Goal: Task Accomplishment & Management: Manage account settings

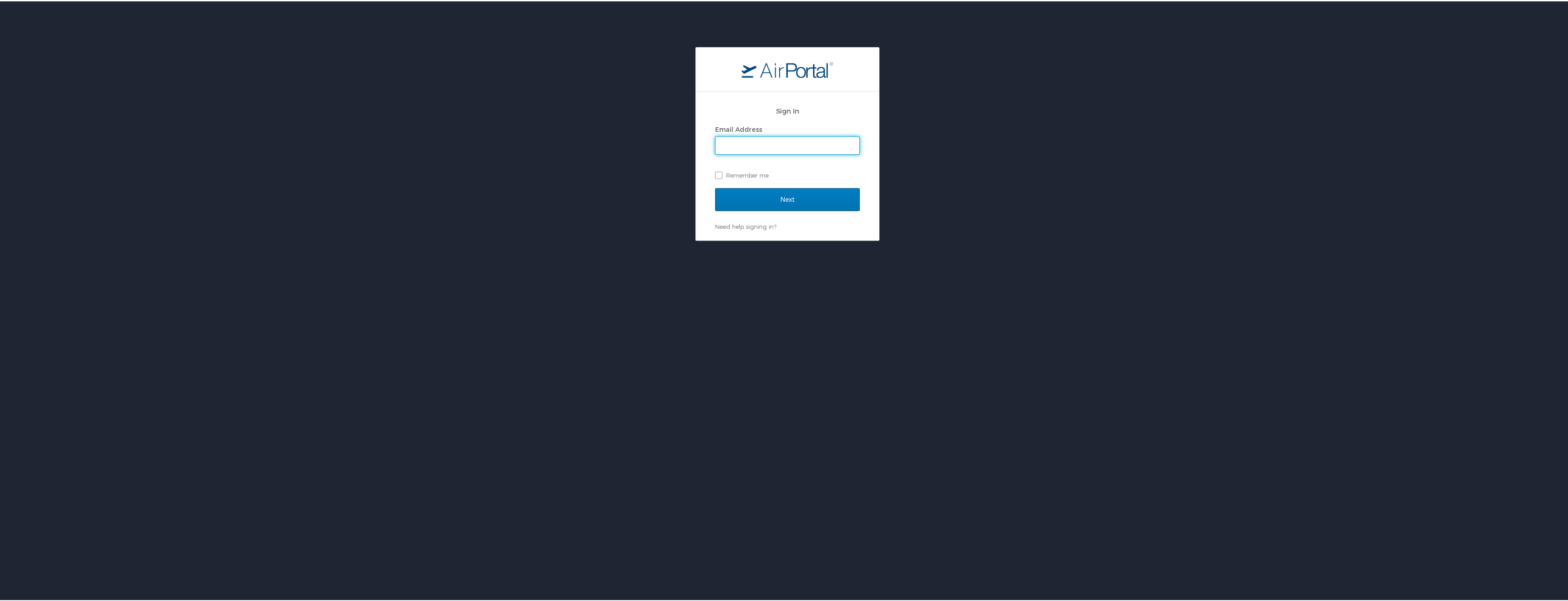
type input "[EMAIL_ADDRESS][DOMAIN_NAME]"
click at [794, 201] on input "Next" at bounding box center [787, 198] width 145 height 23
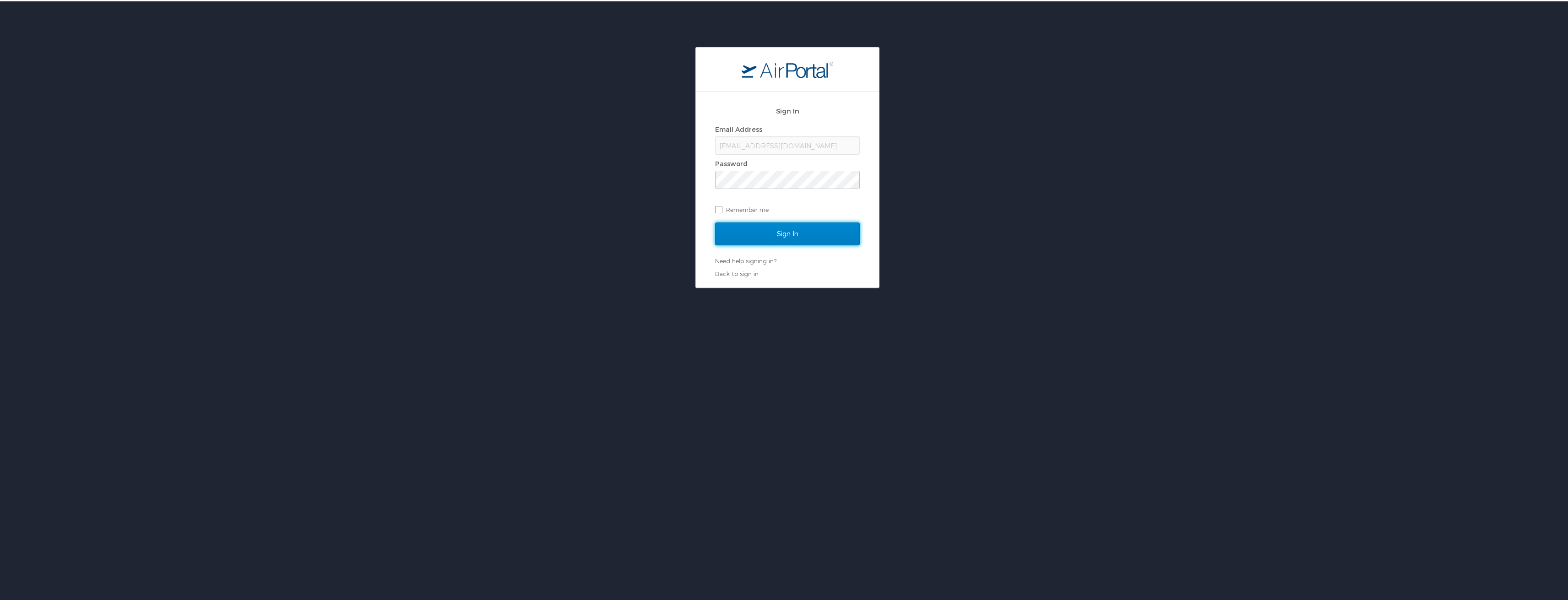
click at [789, 225] on input "Sign In" at bounding box center [787, 232] width 145 height 23
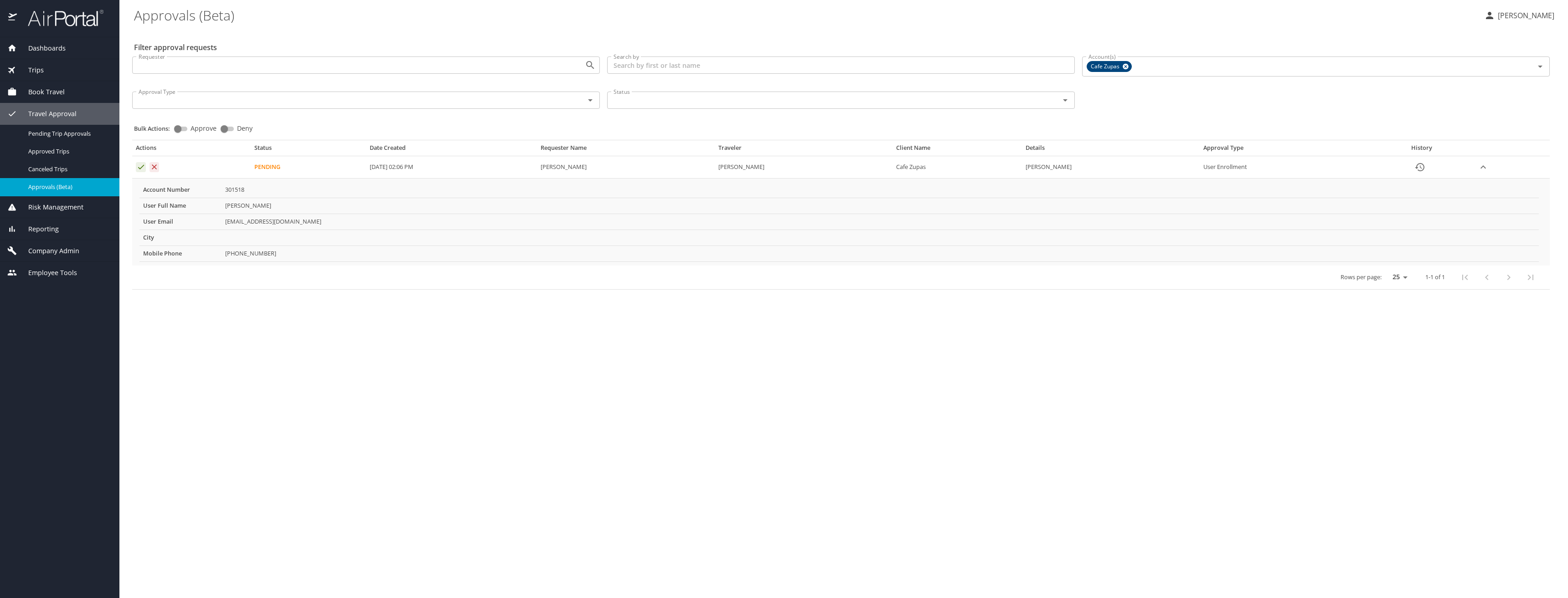
click at [138, 168] on icon "Approval table" at bounding box center [141, 167] width 9 height 9
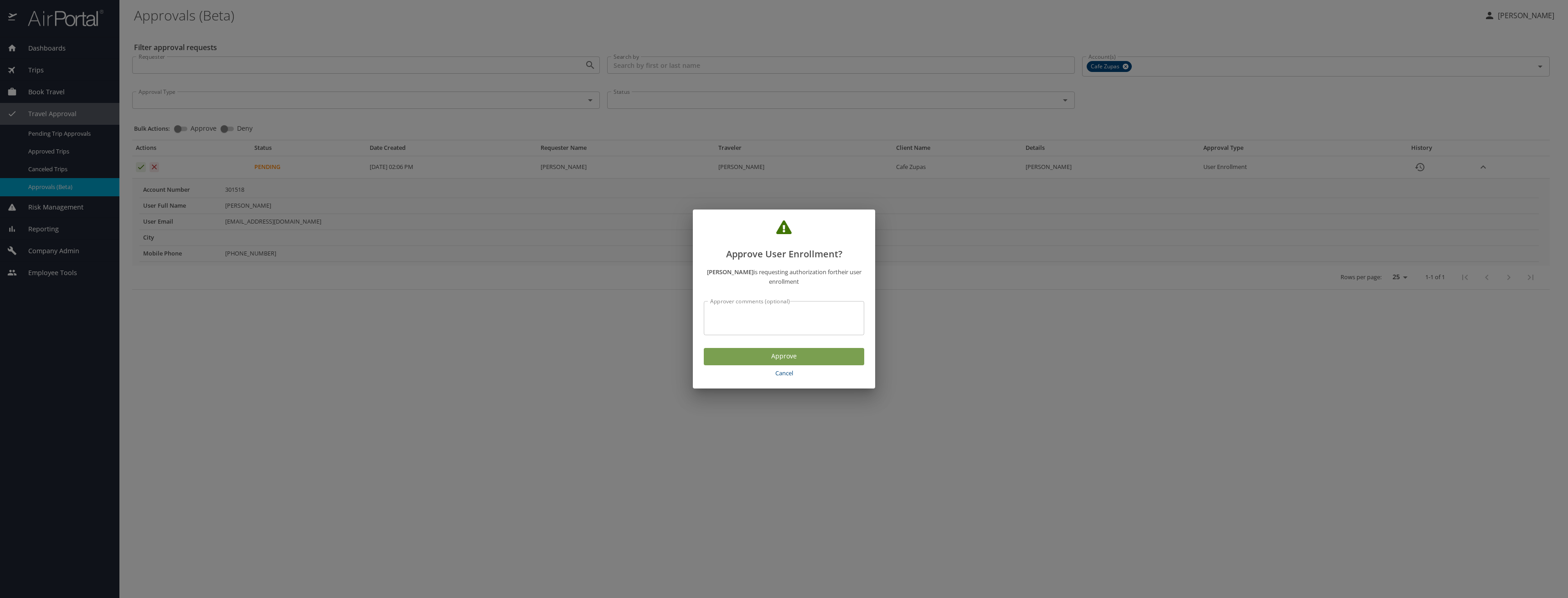
click at [797, 360] on span "Approve" at bounding box center [784, 356] width 146 height 12
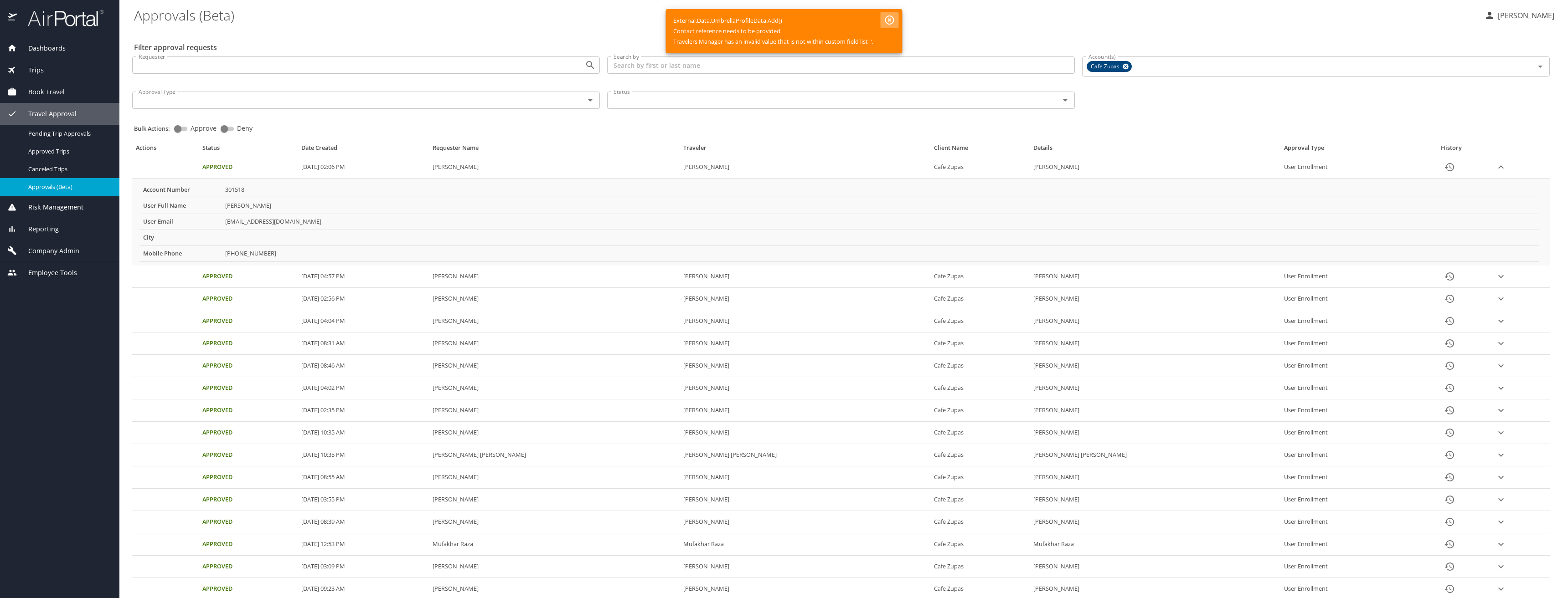
click at [887, 21] on icon "button" at bounding box center [890, 20] width 11 height 11
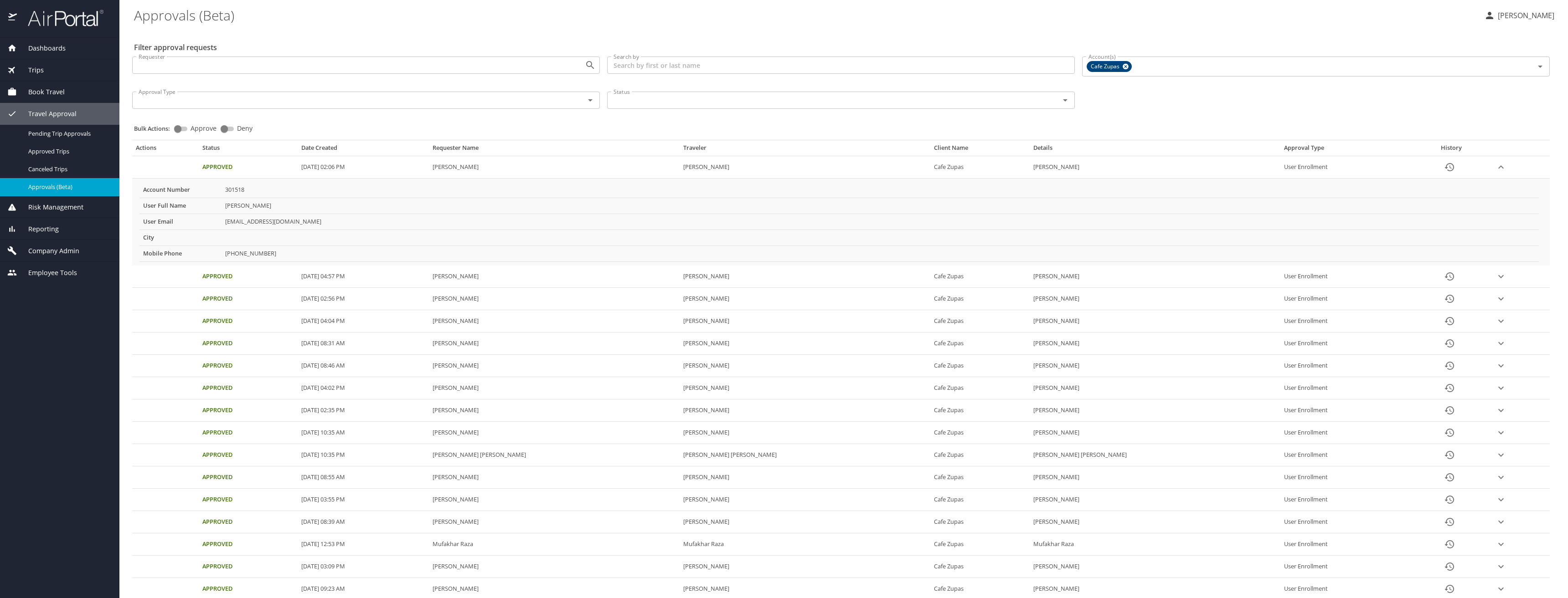
click at [43, 250] on span "Company Admin" at bounding box center [48, 251] width 63 height 10
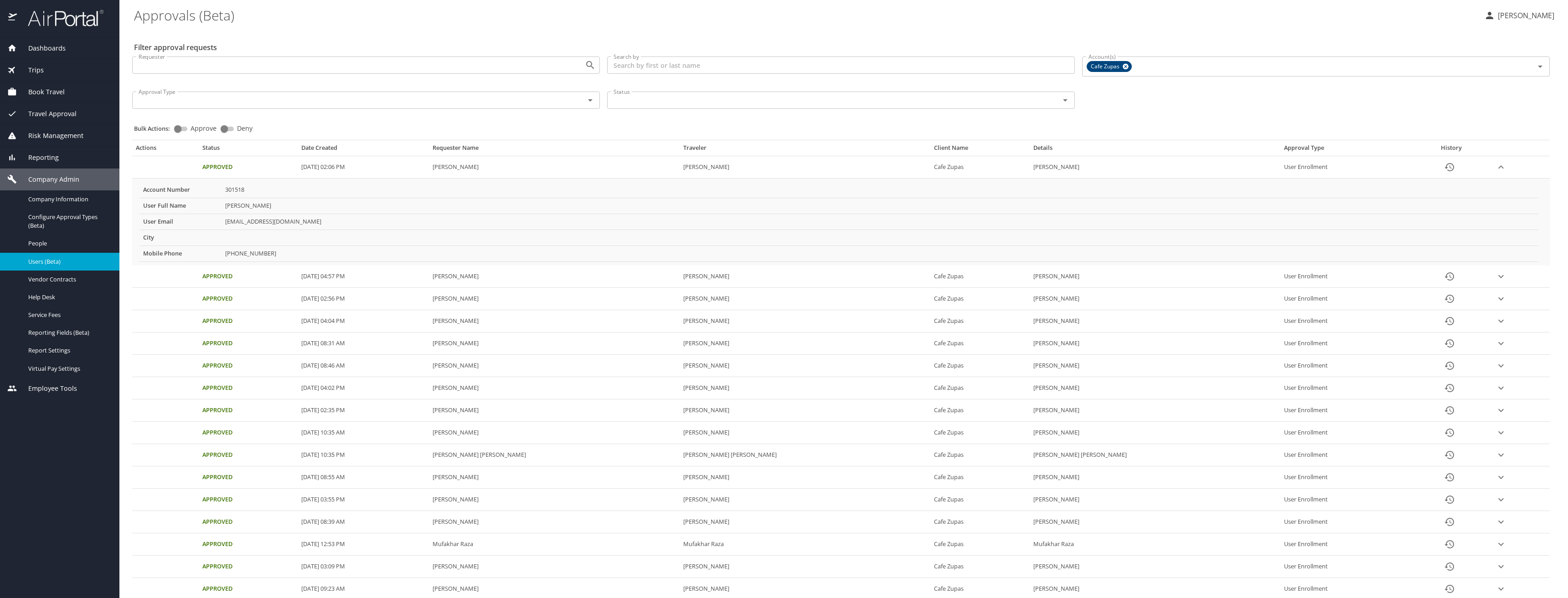
click at [60, 264] on span "Users (Beta)" at bounding box center [68, 262] width 80 height 9
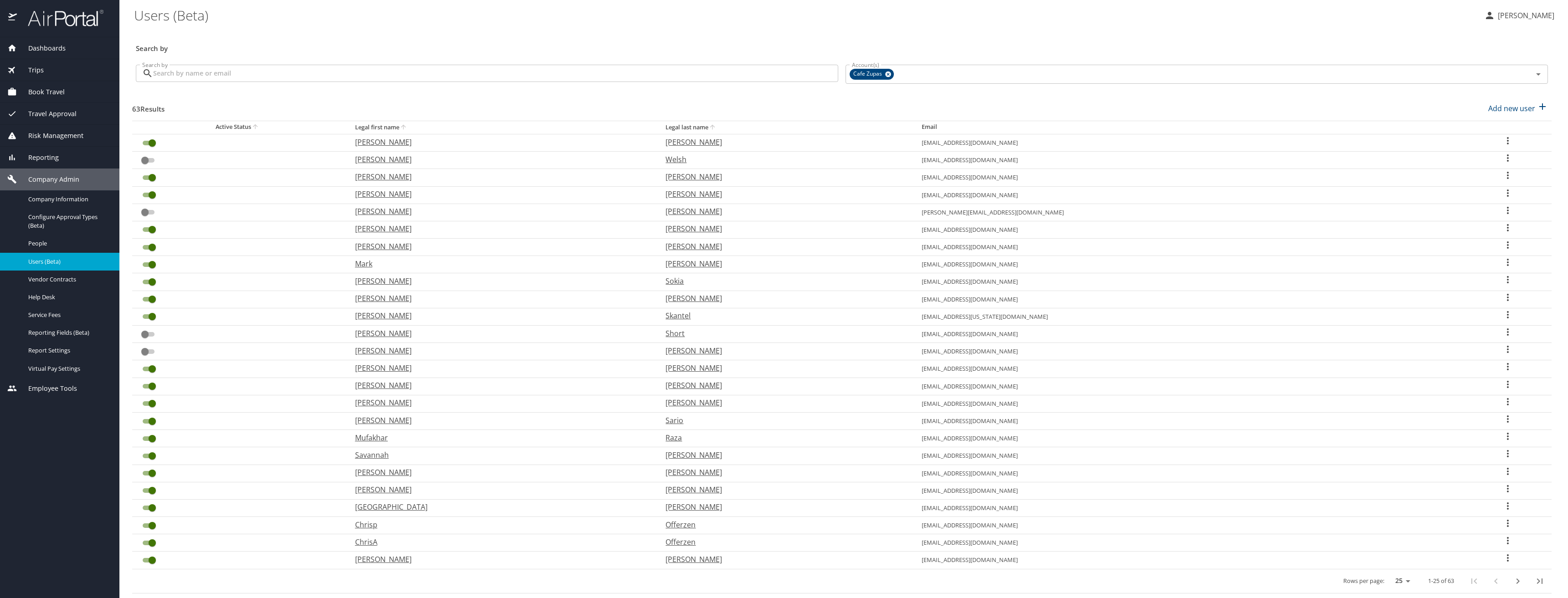
click at [229, 70] on input "Search by" at bounding box center [496, 73] width 685 height 17
type input "getz"
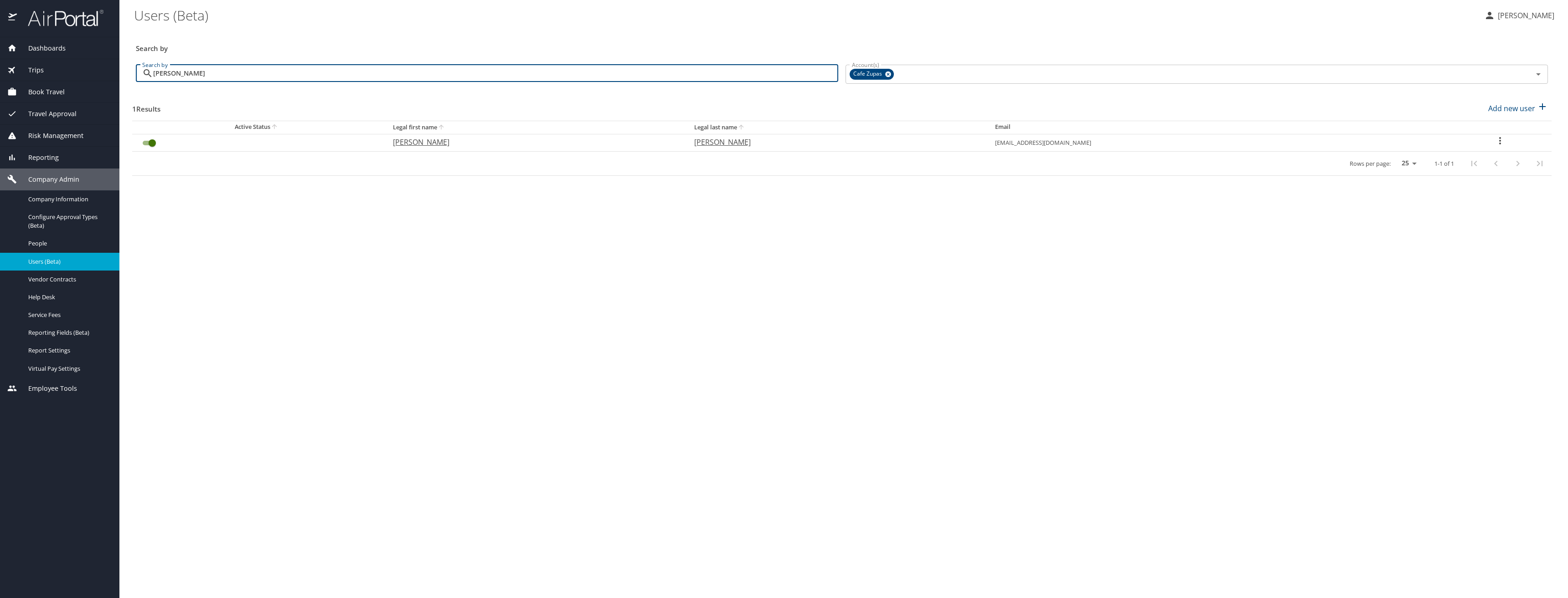
click at [446, 144] on p "David" at bounding box center [534, 142] width 283 height 11
select select "US"
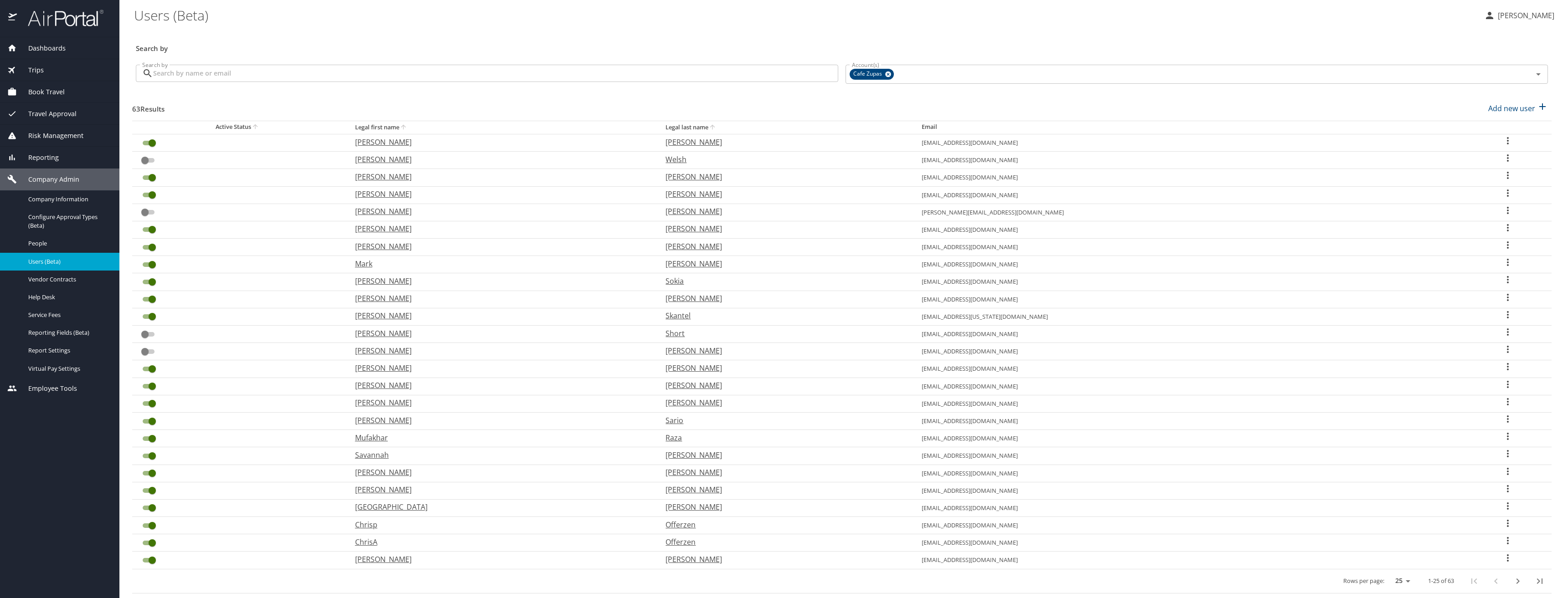
click at [625, 72] on input "Search by" at bounding box center [496, 73] width 685 height 17
type input "getz"
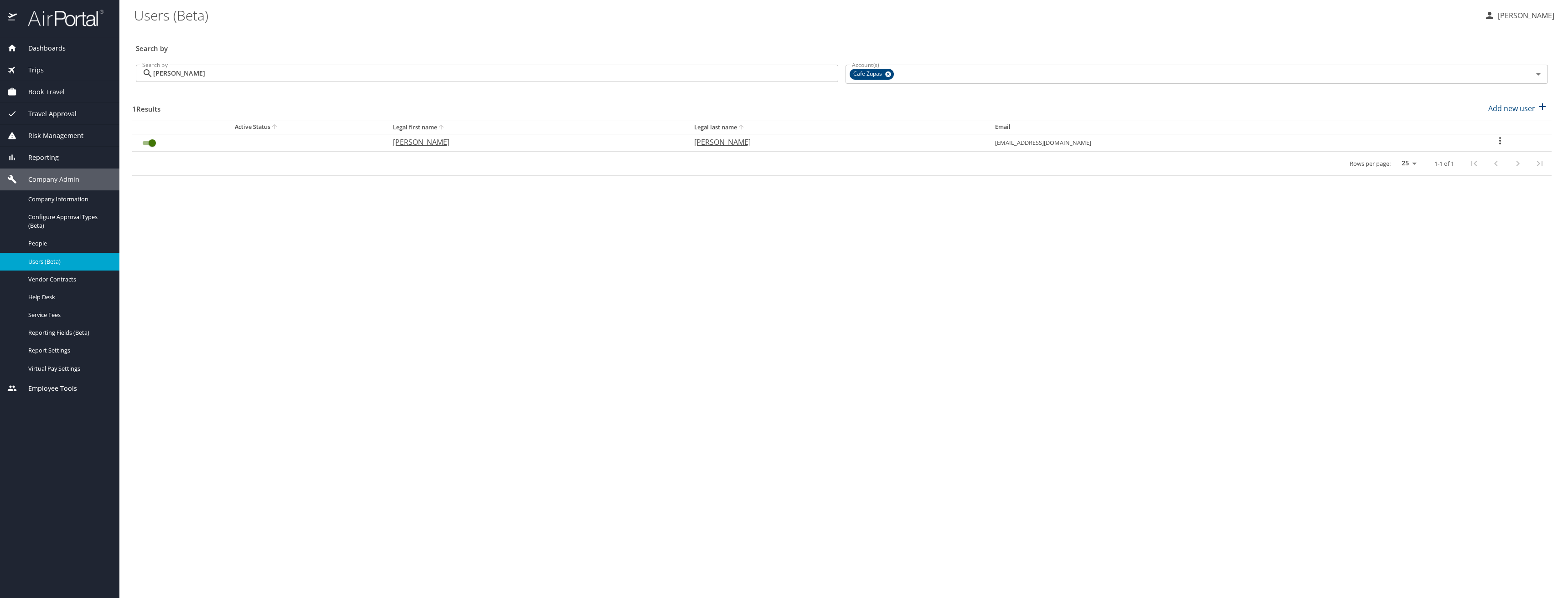
click at [1499, 144] on icon "User Search Table" at bounding box center [1500, 141] width 2 height 7
click at [1480, 144] on p "View profile" at bounding box center [1472, 142] width 40 height 11
select select "US"
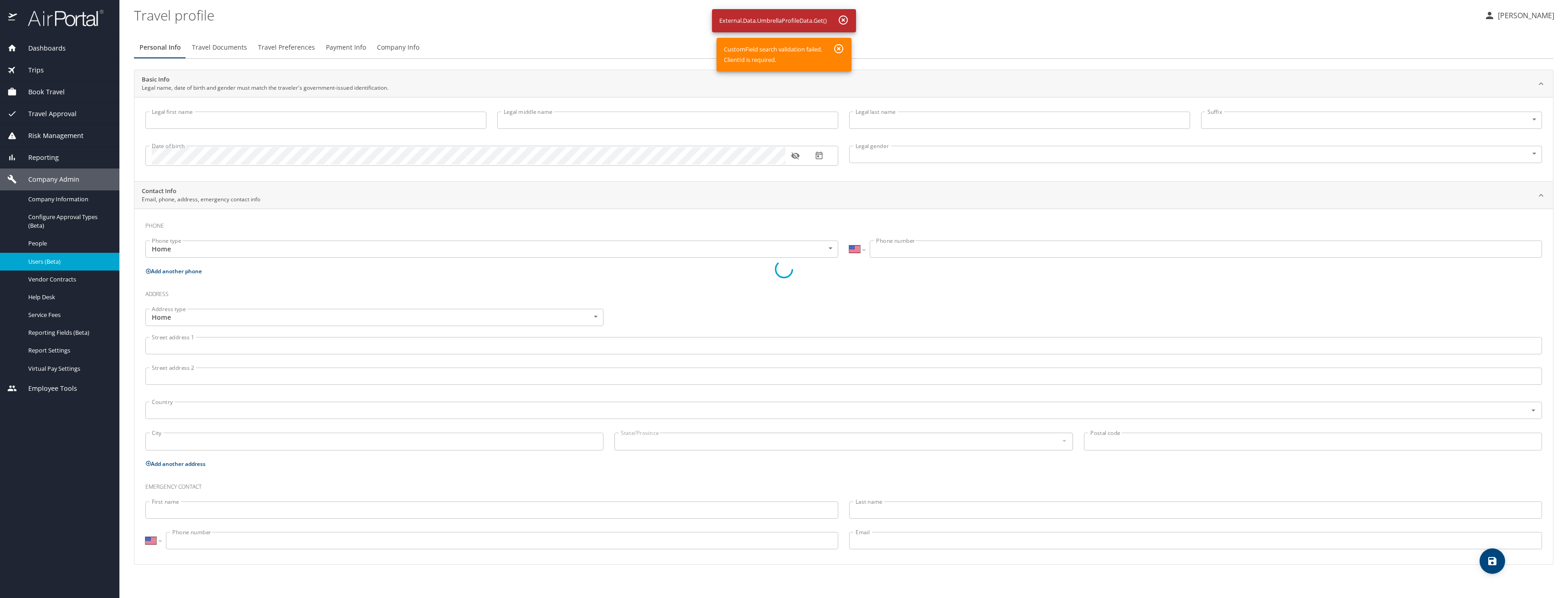
click at [843, 49] on div at bounding box center [784, 269] width 1568 height 658
click at [841, 15] on div at bounding box center [784, 269] width 1568 height 658
click at [41, 240] on div at bounding box center [784, 269] width 1568 height 658
click at [33, 243] on div at bounding box center [784, 269] width 1568 height 658
click at [840, 45] on div at bounding box center [784, 269] width 1568 height 658
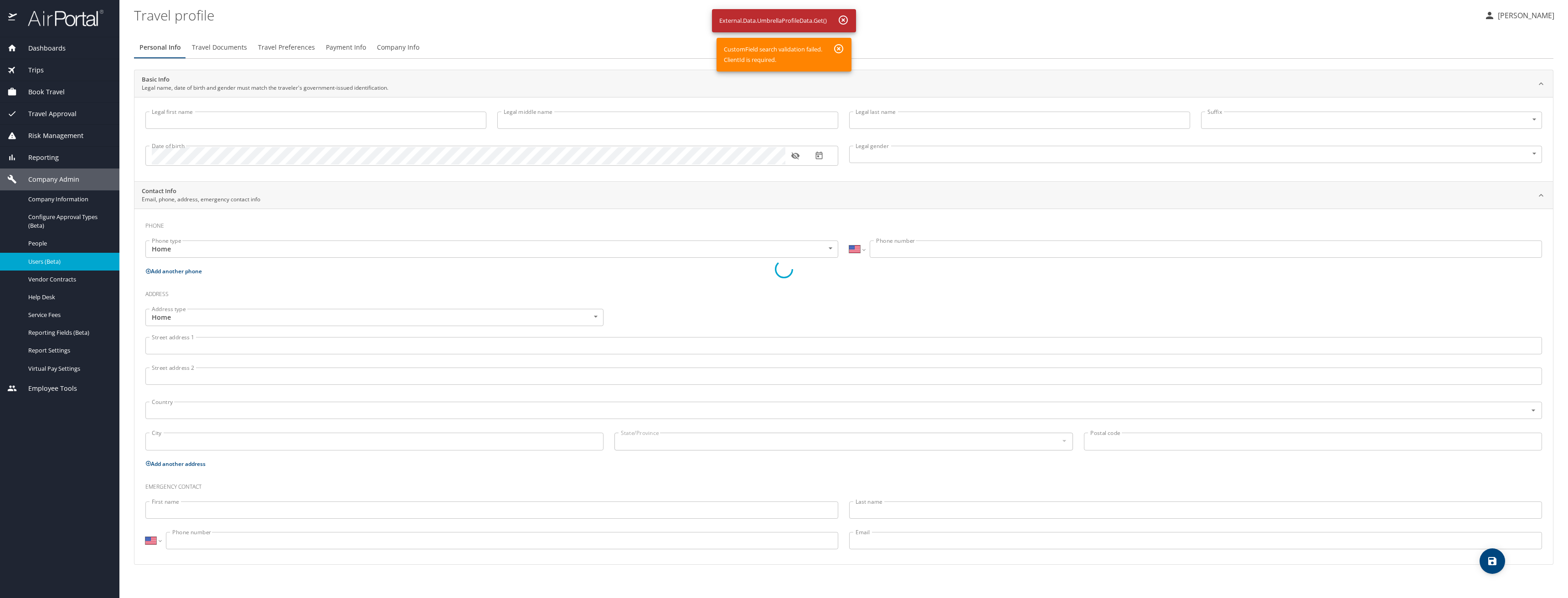
click at [845, 15] on div at bounding box center [784, 269] width 1568 height 658
click at [32, 245] on div at bounding box center [784, 269] width 1568 height 658
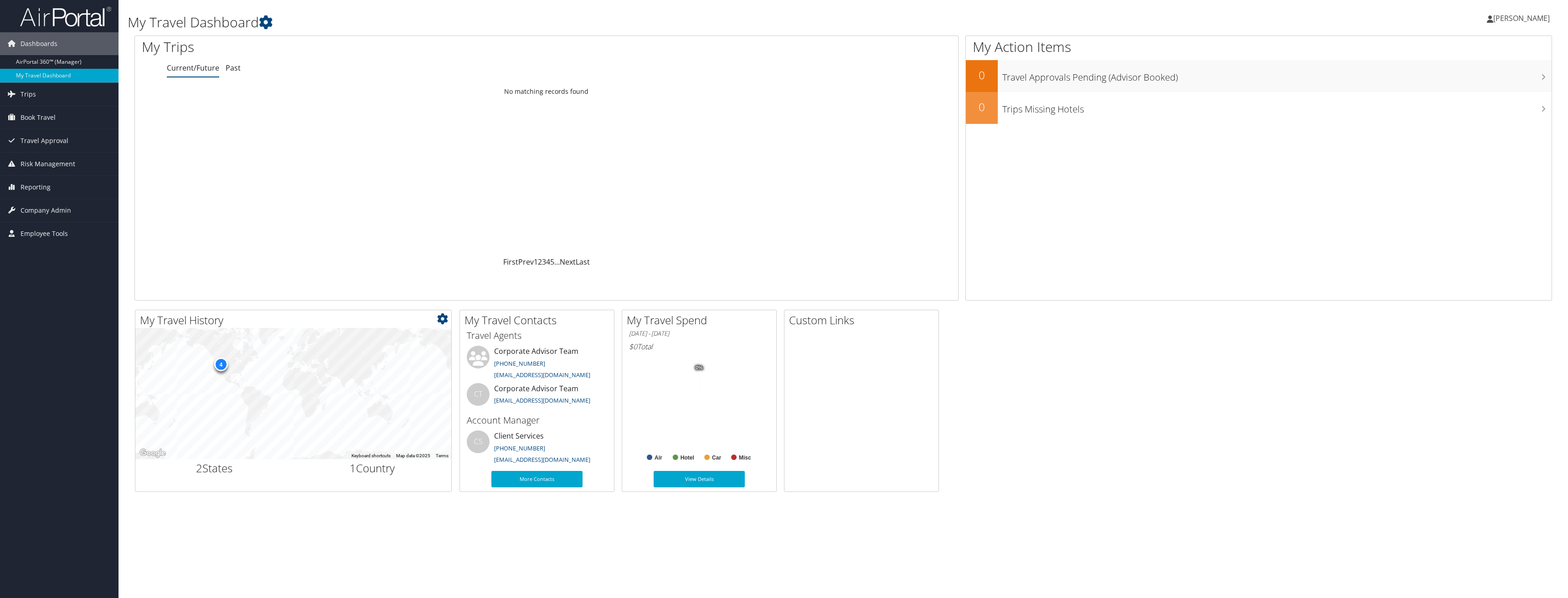
click at [222, 364] on div "4" at bounding box center [220, 364] width 13 height 13
click at [54, 214] on span "Company Admin" at bounding box center [46, 210] width 51 height 23
click at [30, 255] on link "People" at bounding box center [59, 256] width 119 height 13
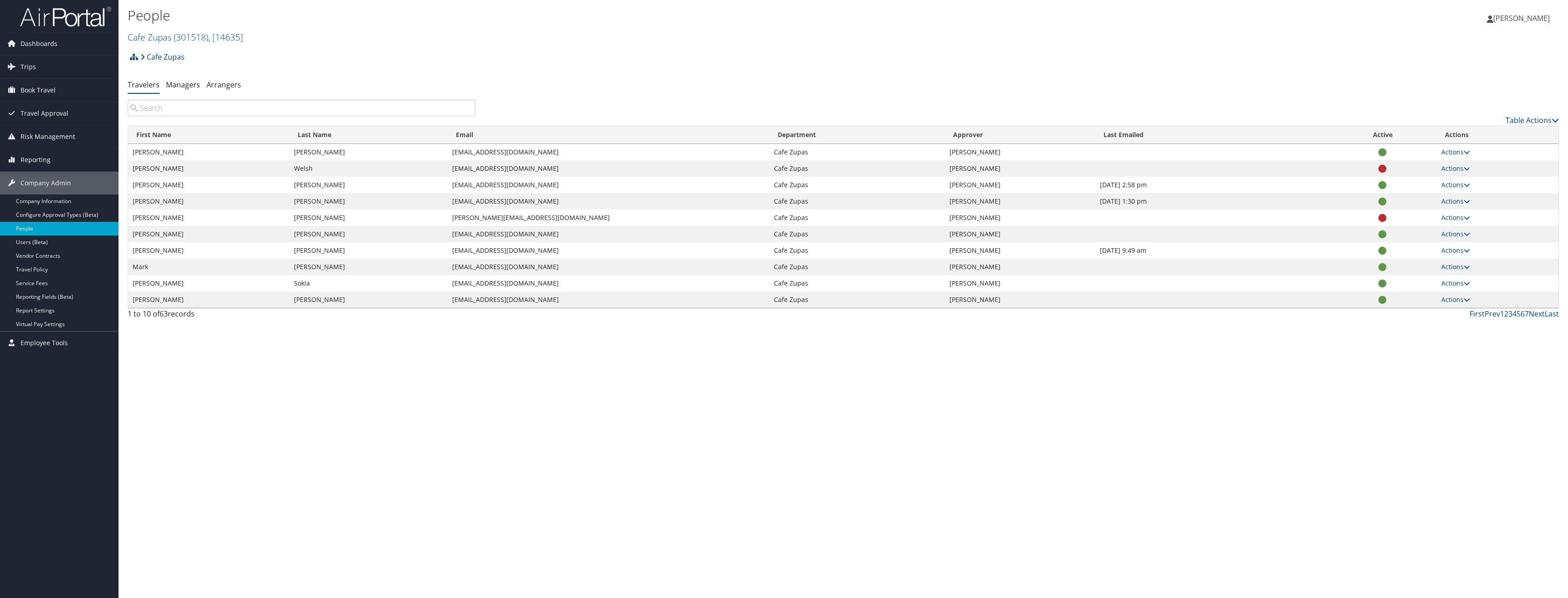
click at [461, 59] on div "Cafe Zupas Account Structure Cafe Zupas (301518) × Create Client New child of u…" at bounding box center [843, 60] width 1431 height 24
click at [226, 108] on input "search" at bounding box center [301, 108] width 348 height 16
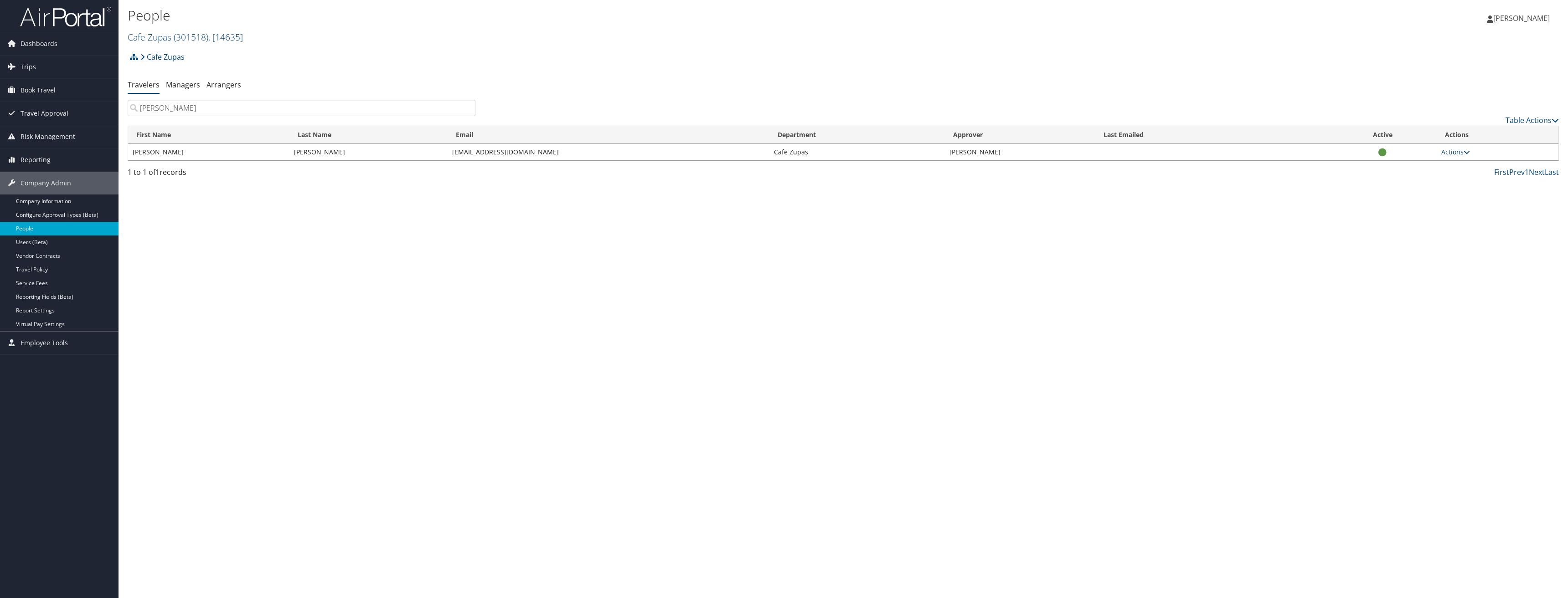
type input "[PERSON_NAME]"
click at [1465, 151] on icon at bounding box center [1467, 152] width 6 height 6
click at [1433, 167] on link "User Settings" at bounding box center [1426, 165] width 84 height 15
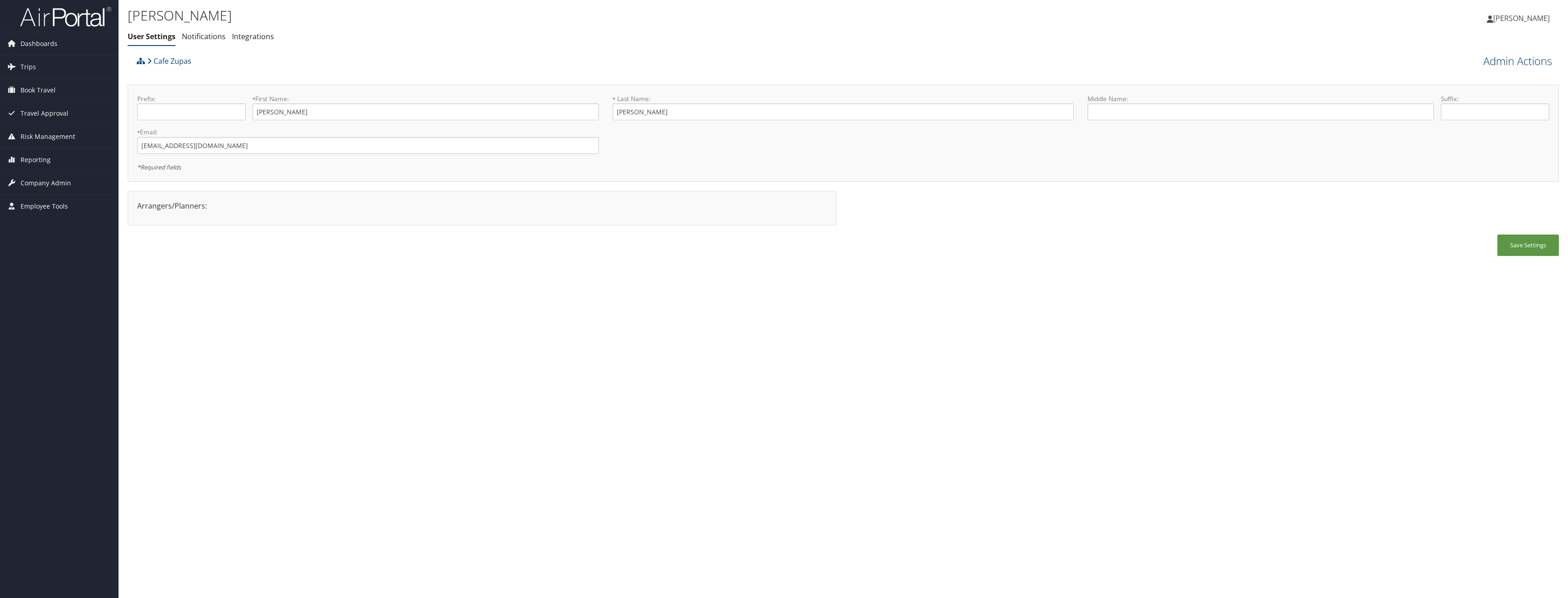
click at [1514, 63] on link "Admin Actions" at bounding box center [1517, 61] width 69 height 15
click at [1465, 74] on link "View Profile" at bounding box center [1491, 77] width 120 height 15
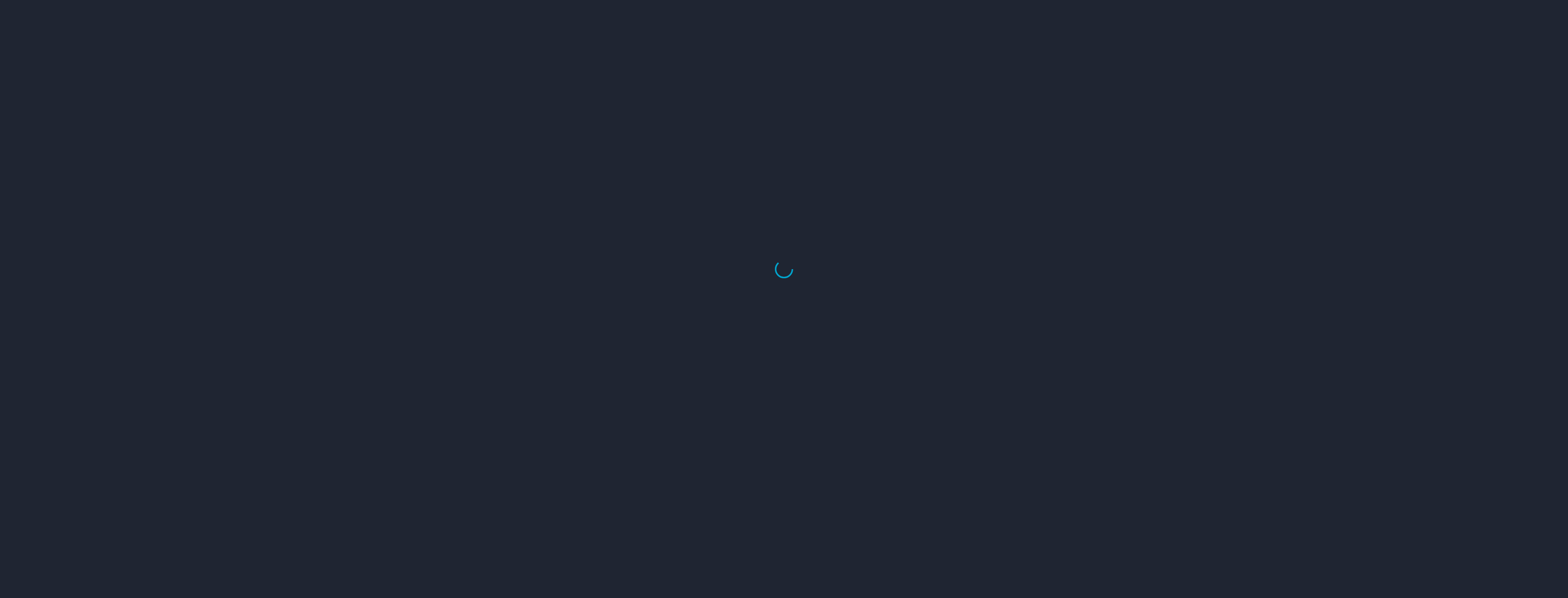
select select "US"
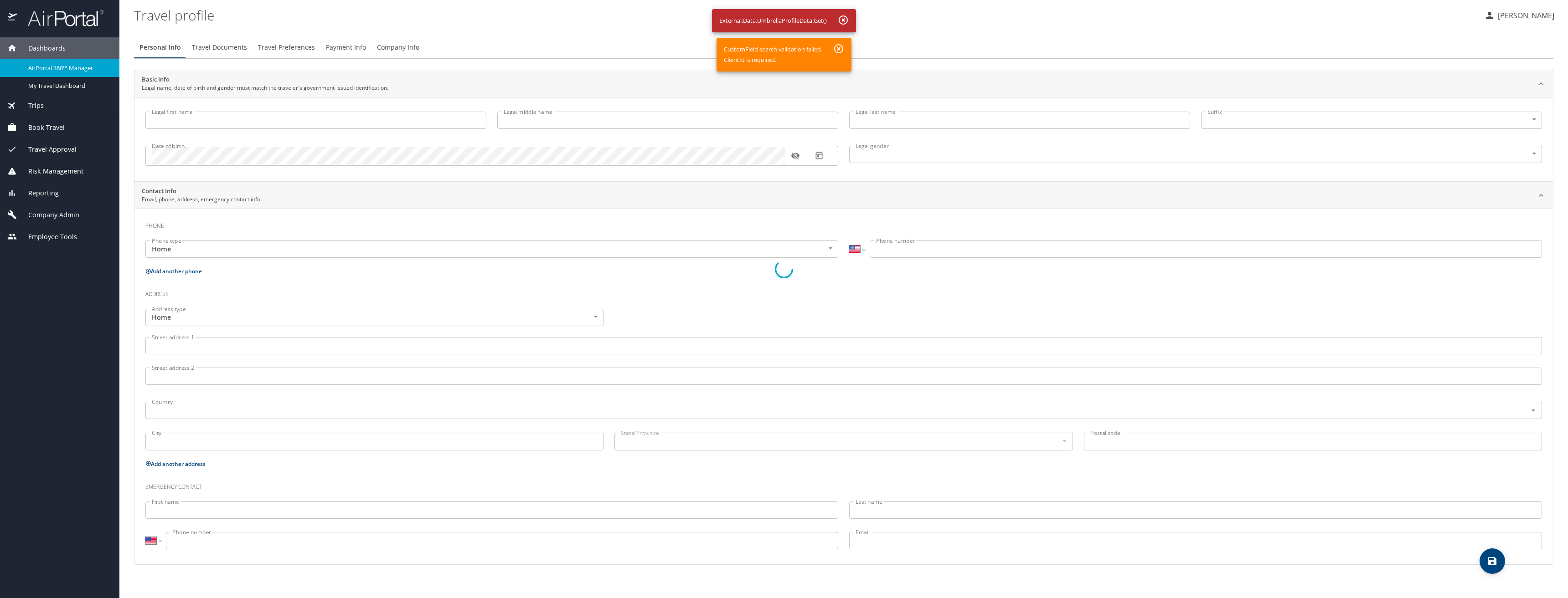
click at [400, 46] on div at bounding box center [784, 269] width 1568 height 658
